Goal: Navigation & Orientation: Find specific page/section

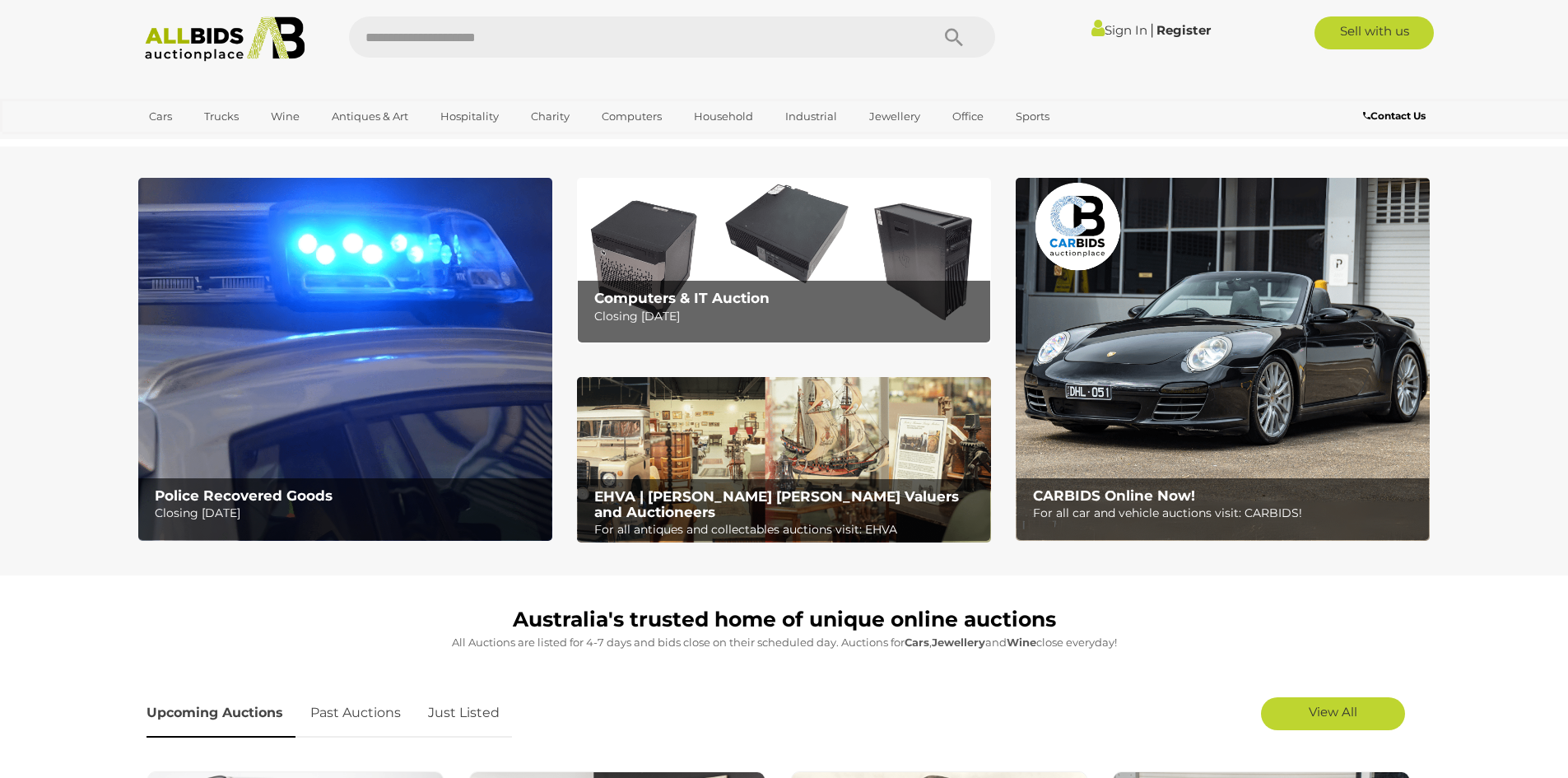
scroll to position [577, 0]
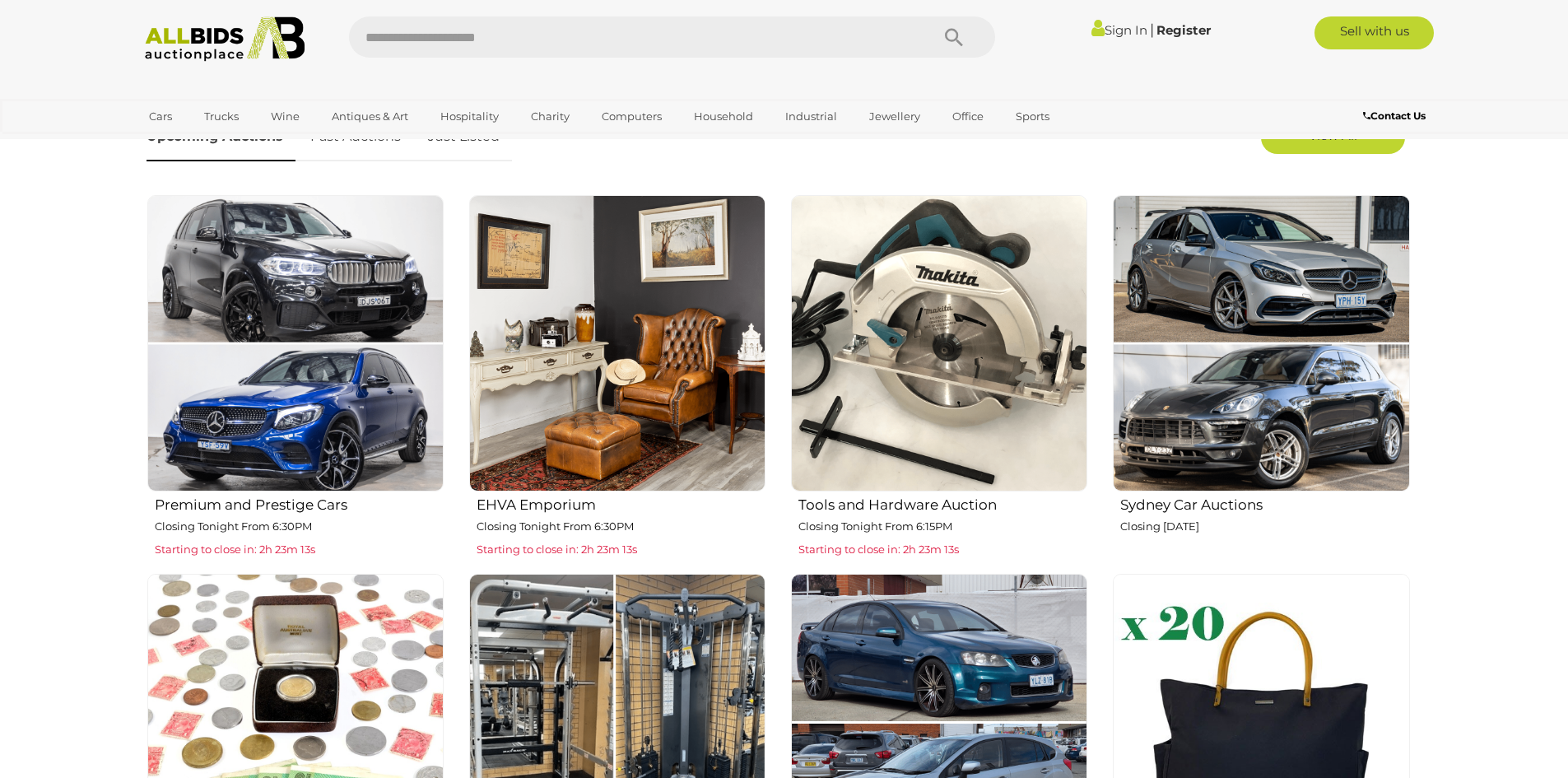
drag, startPoint x: 465, startPoint y: 404, endPoint x: 472, endPoint y: 437, distance: 33.7
click at [464, 407] on div "EHVA Emporium Closing Tonight From 6:30PM Starting to close in: 2h 23m 13s" at bounding box center [616, 378] width 322 height 366
click at [676, 567] on div "Premium and Prestige Cars Closing Tonight From 6:30PM Starting to close in: 2h …" at bounding box center [778, 573] width 1289 height 758
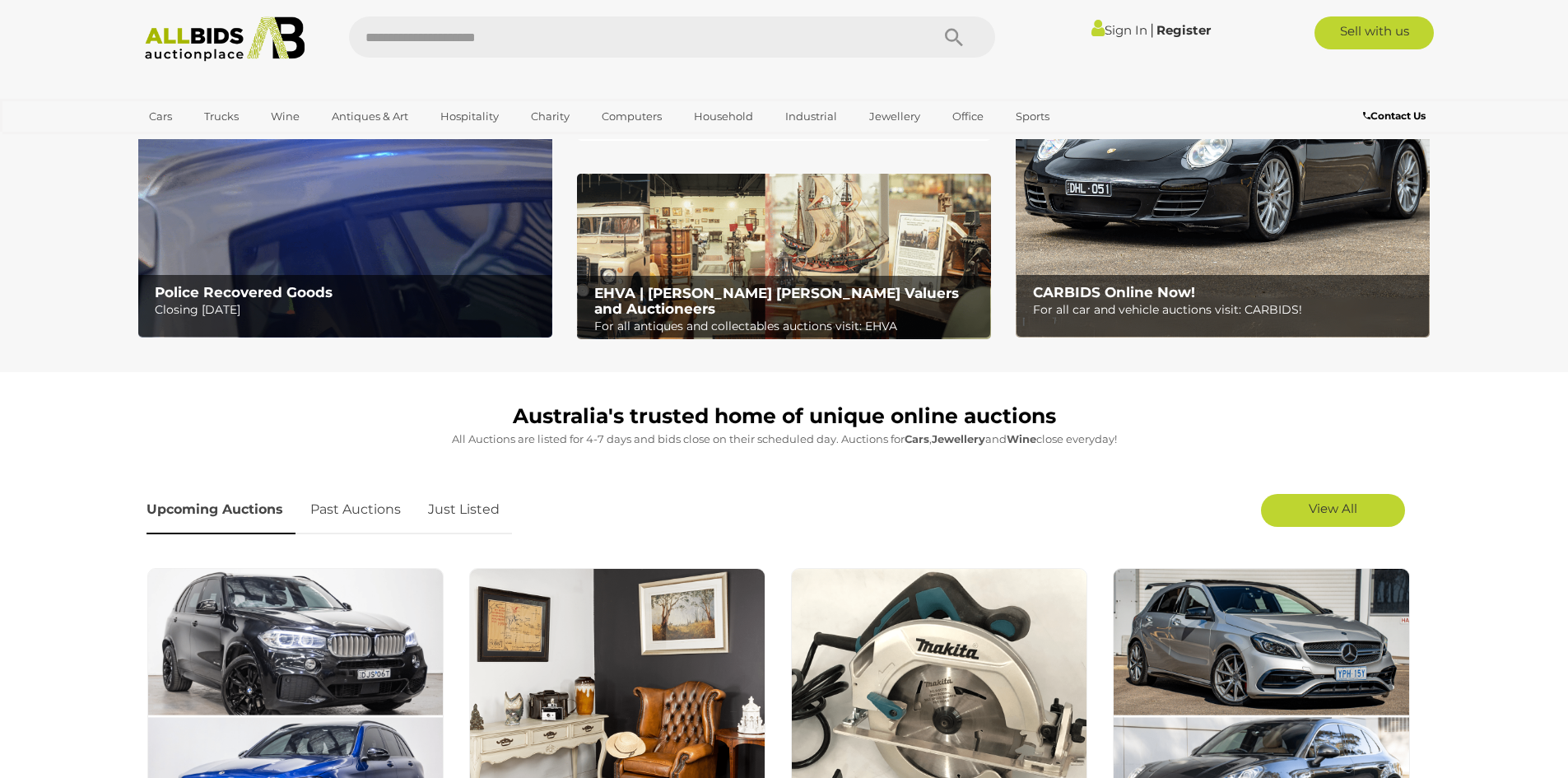
scroll to position [82, 0]
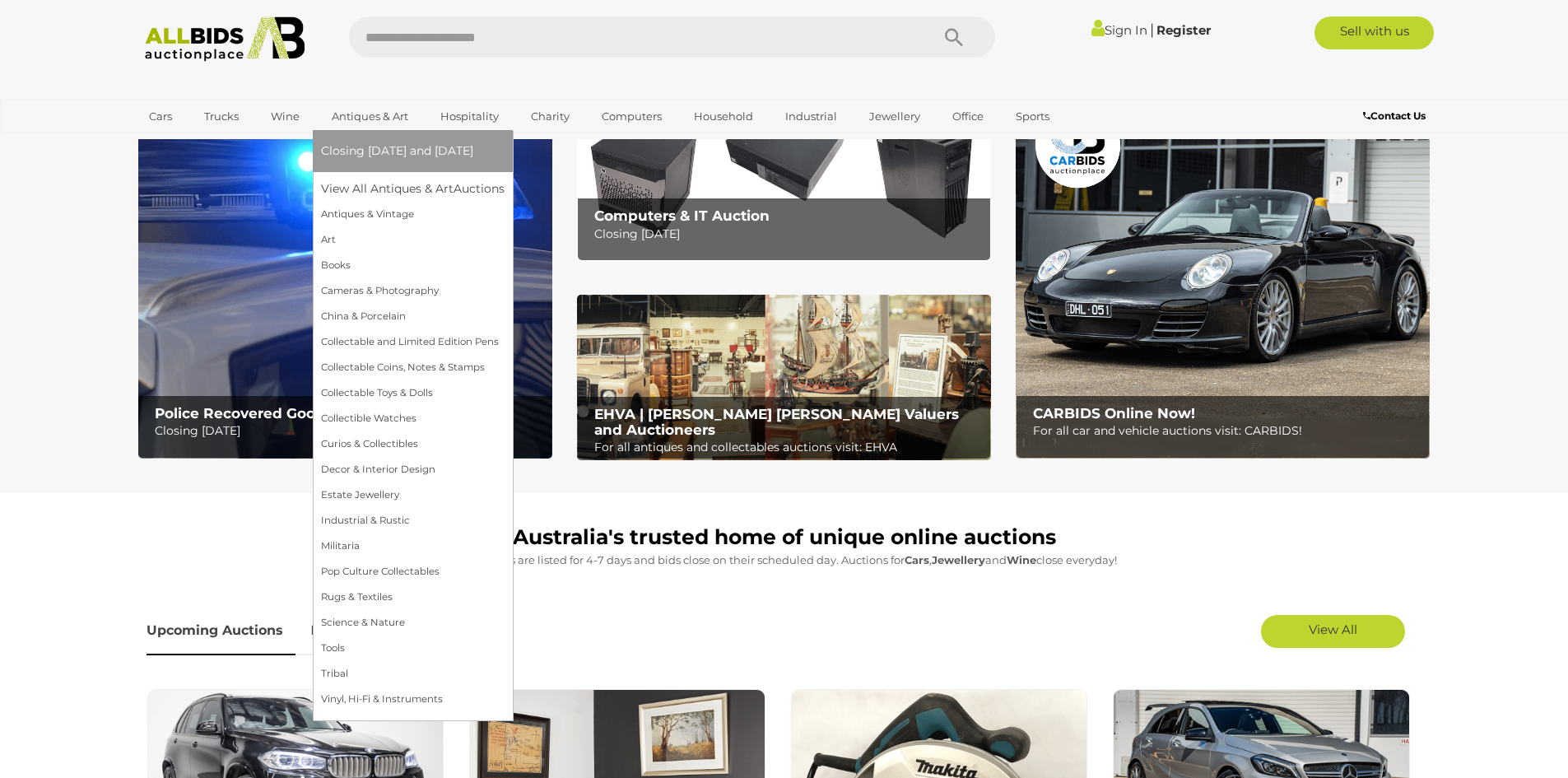
click at [368, 121] on link "Antiques & Art" at bounding box center [370, 116] width 98 height 27
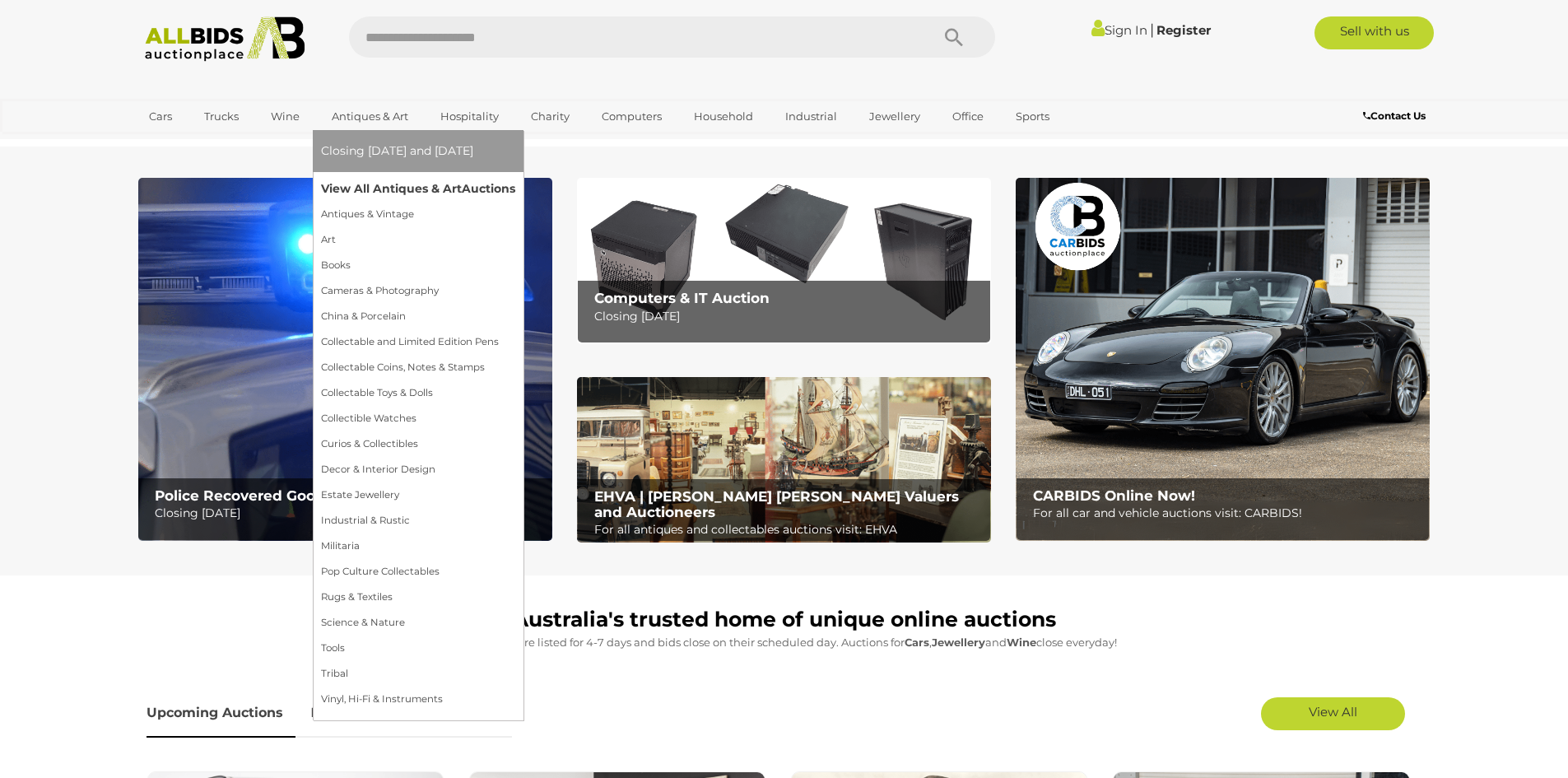
click at [379, 189] on link "View All Antiques & Art Auctions" at bounding box center [418, 189] width 194 height 25
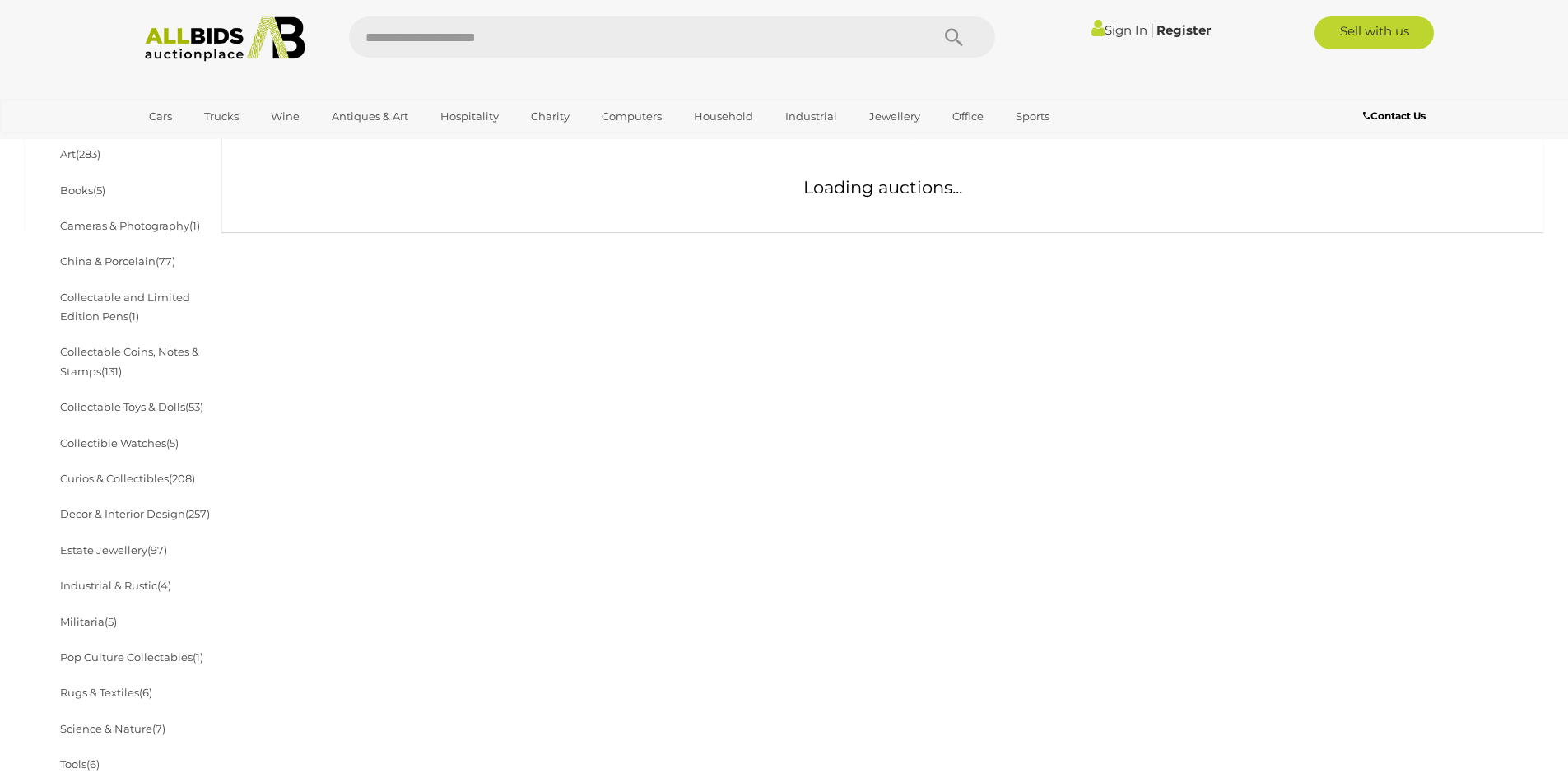
scroll to position [412, 0]
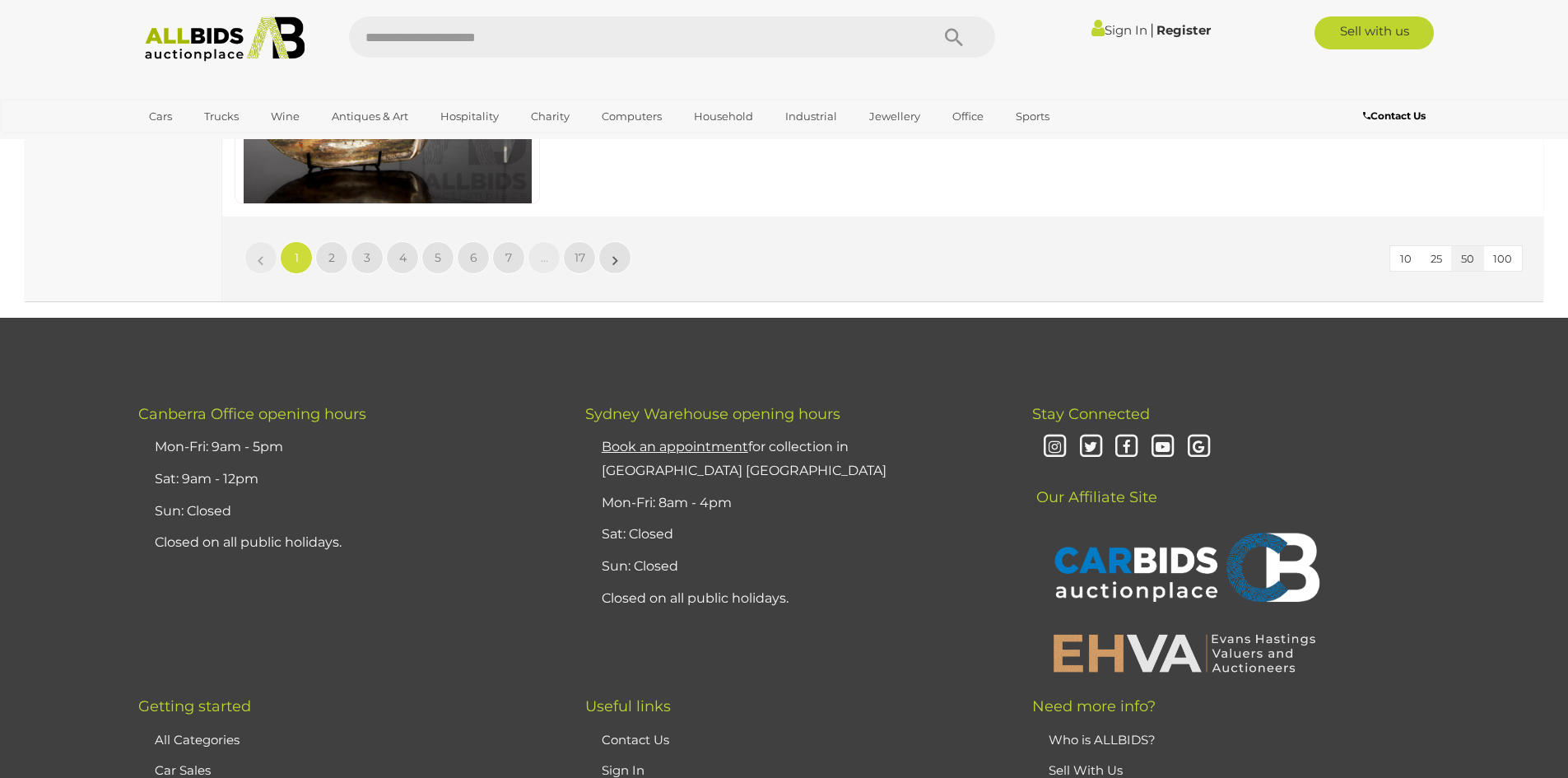
scroll to position [15860, 0]
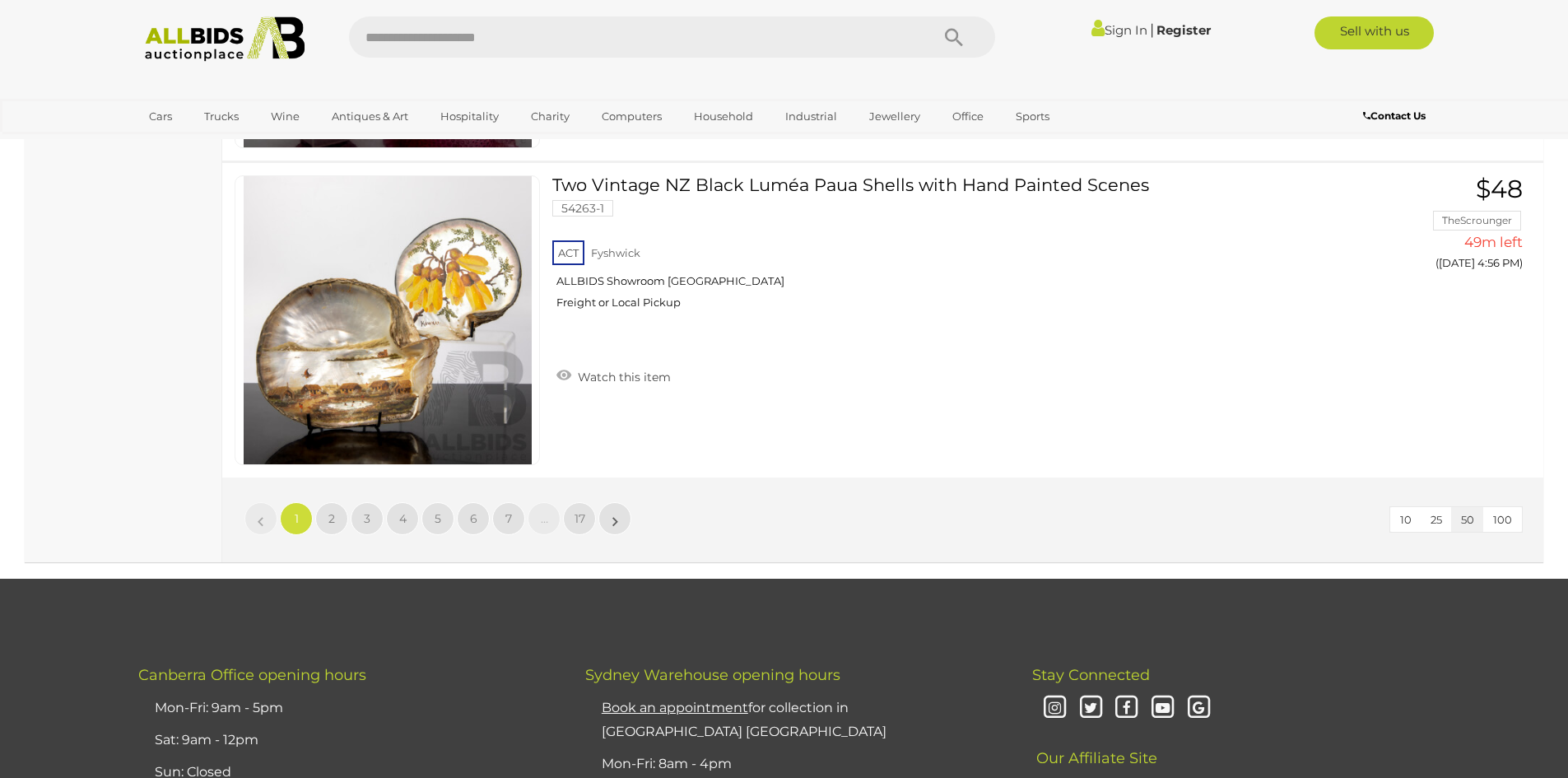
click at [1511, 519] on span "100" at bounding box center [1503, 519] width 19 height 13
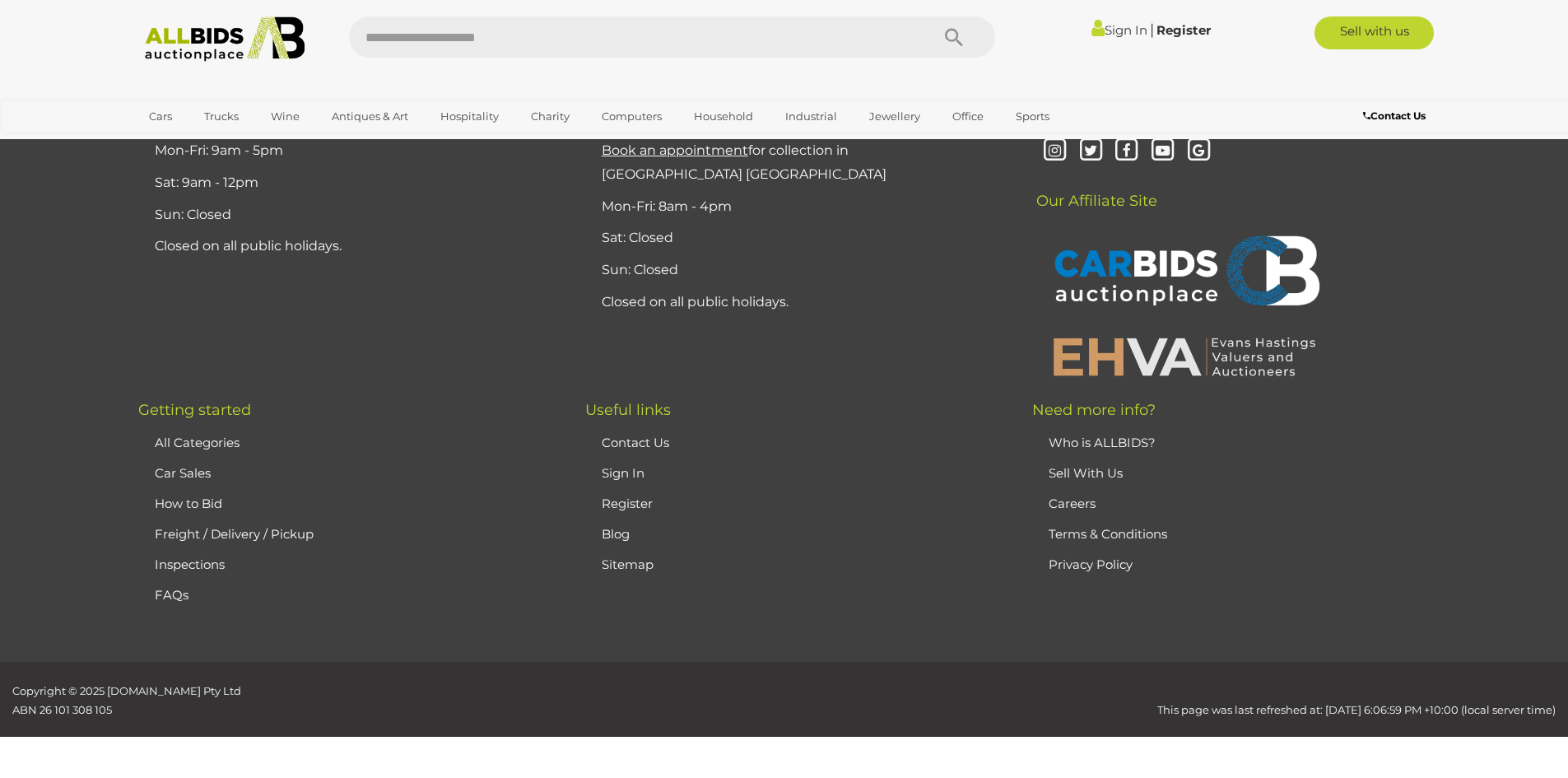
scroll to position [321, 0]
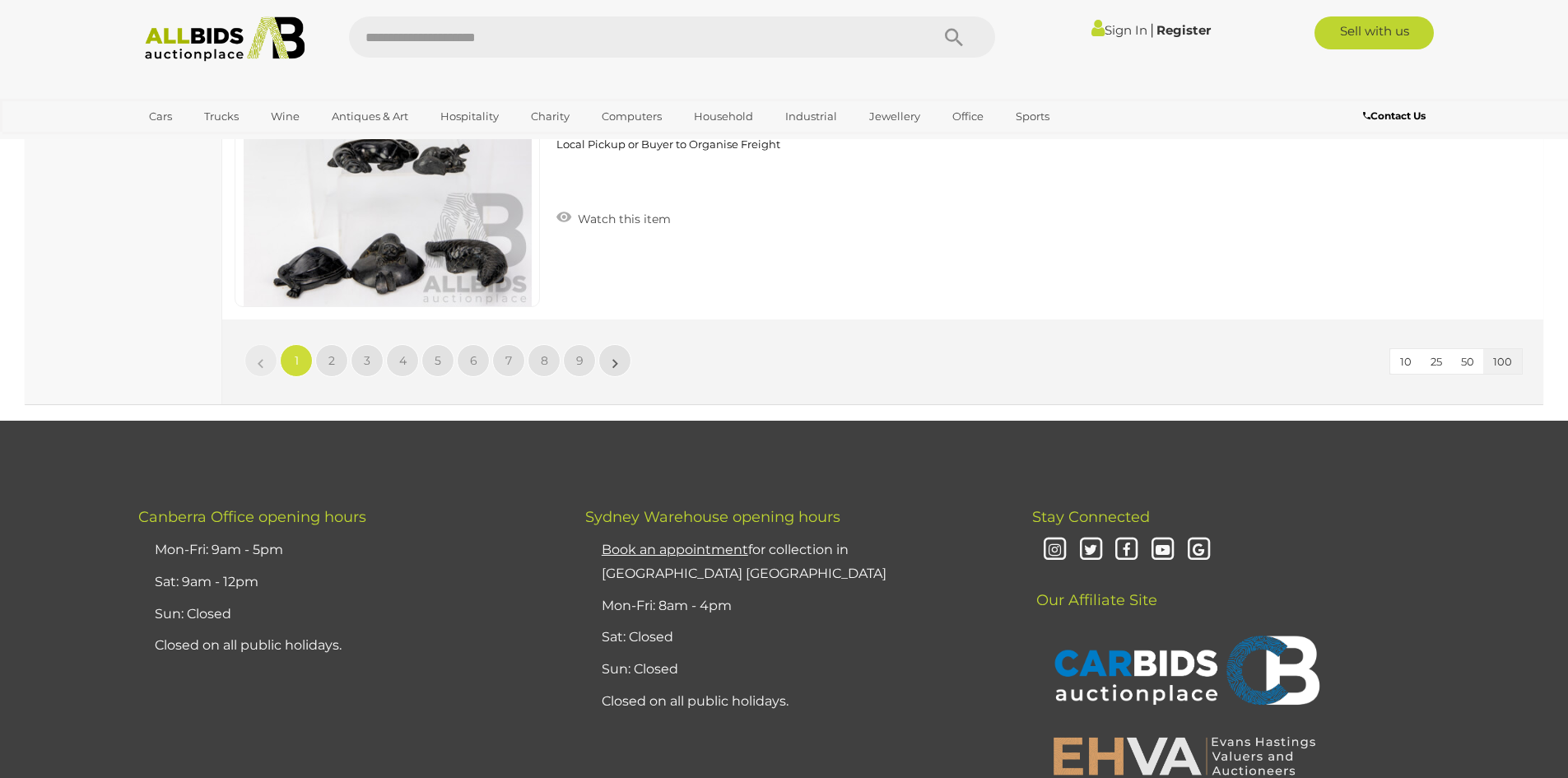
scroll to position [31860, 0]
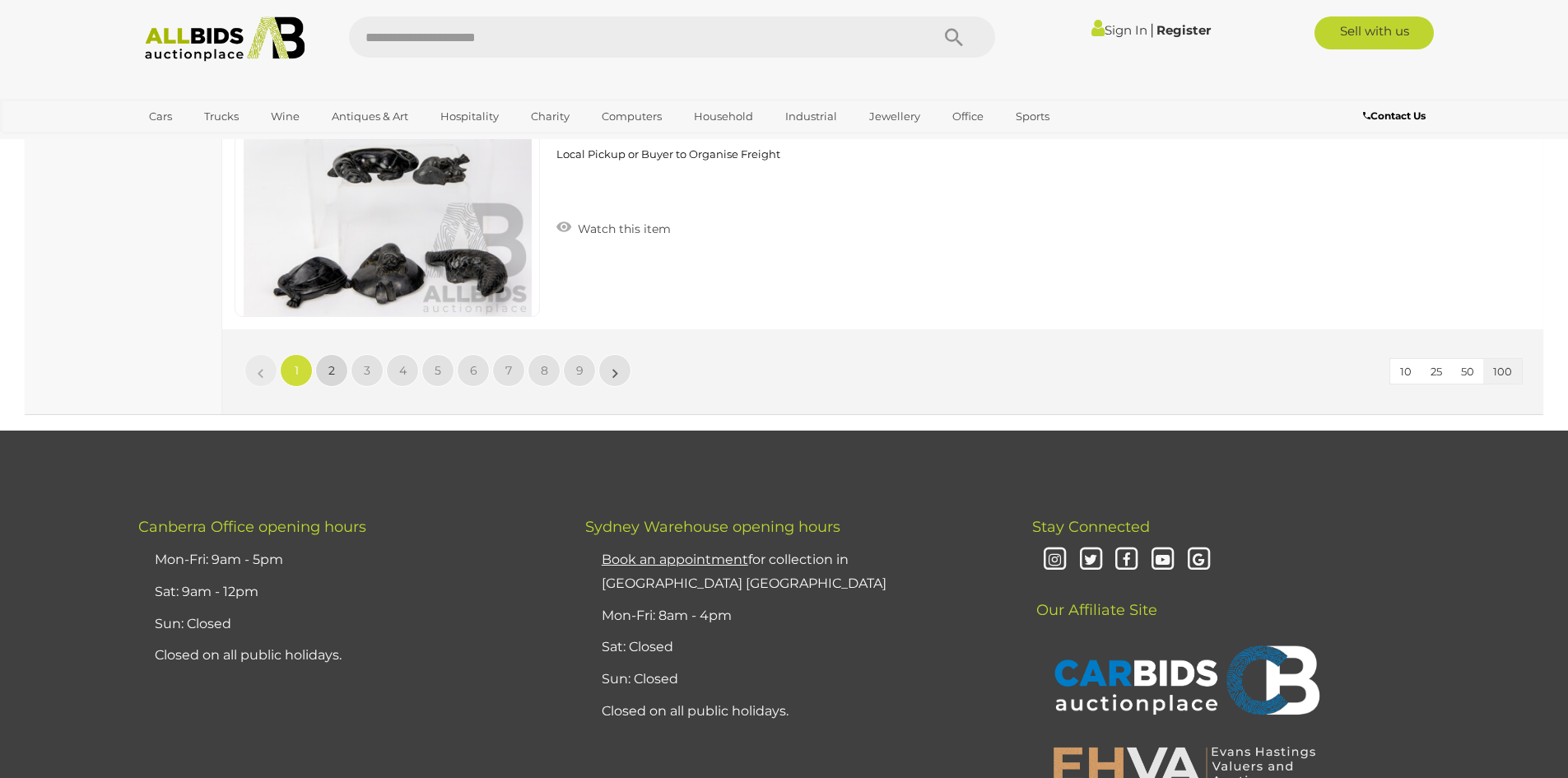
click at [325, 367] on link "2" at bounding box center [331, 370] width 33 height 33
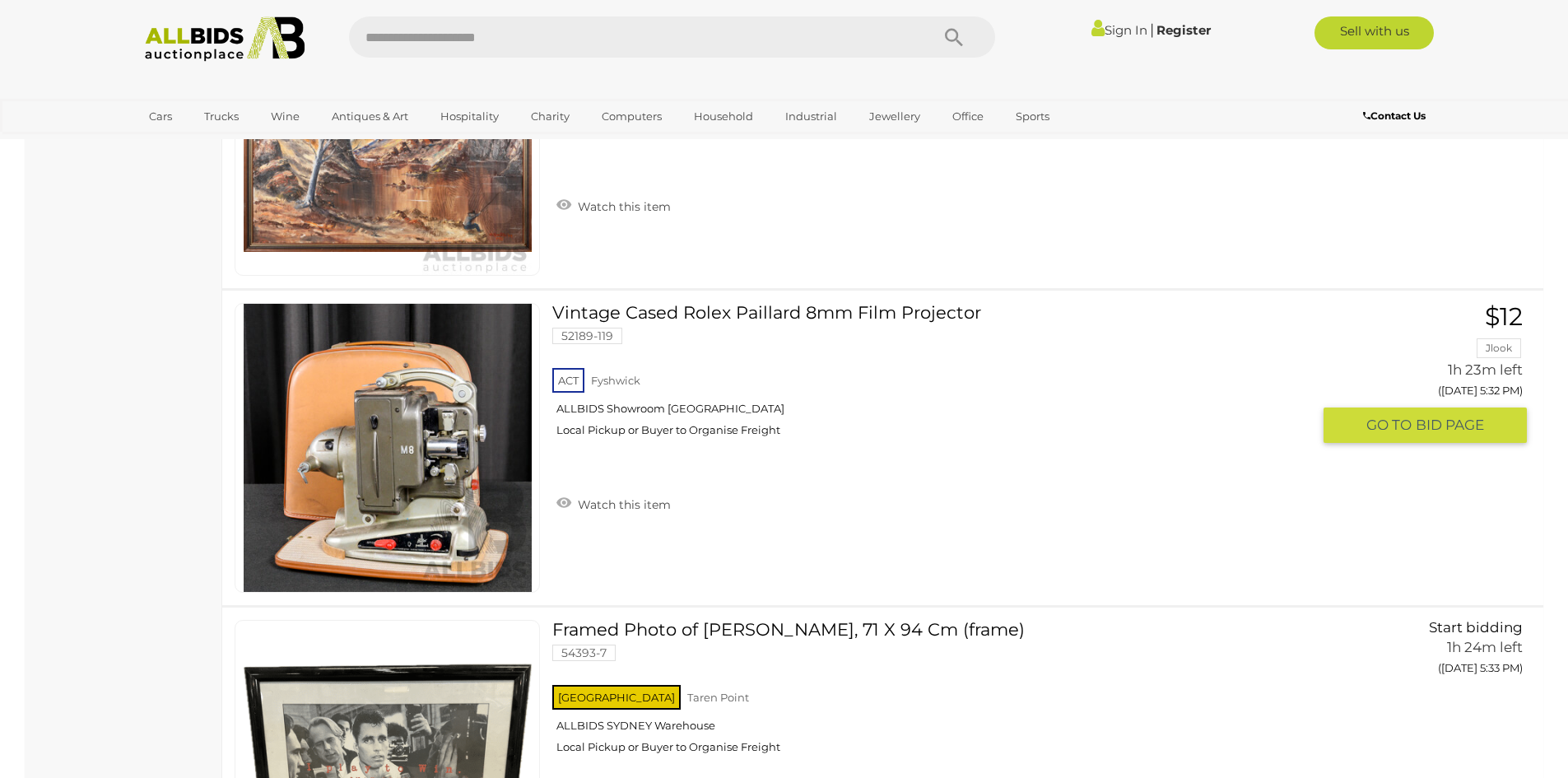
scroll to position [15391, 0]
